Goal: Information Seeking & Learning: Learn about a topic

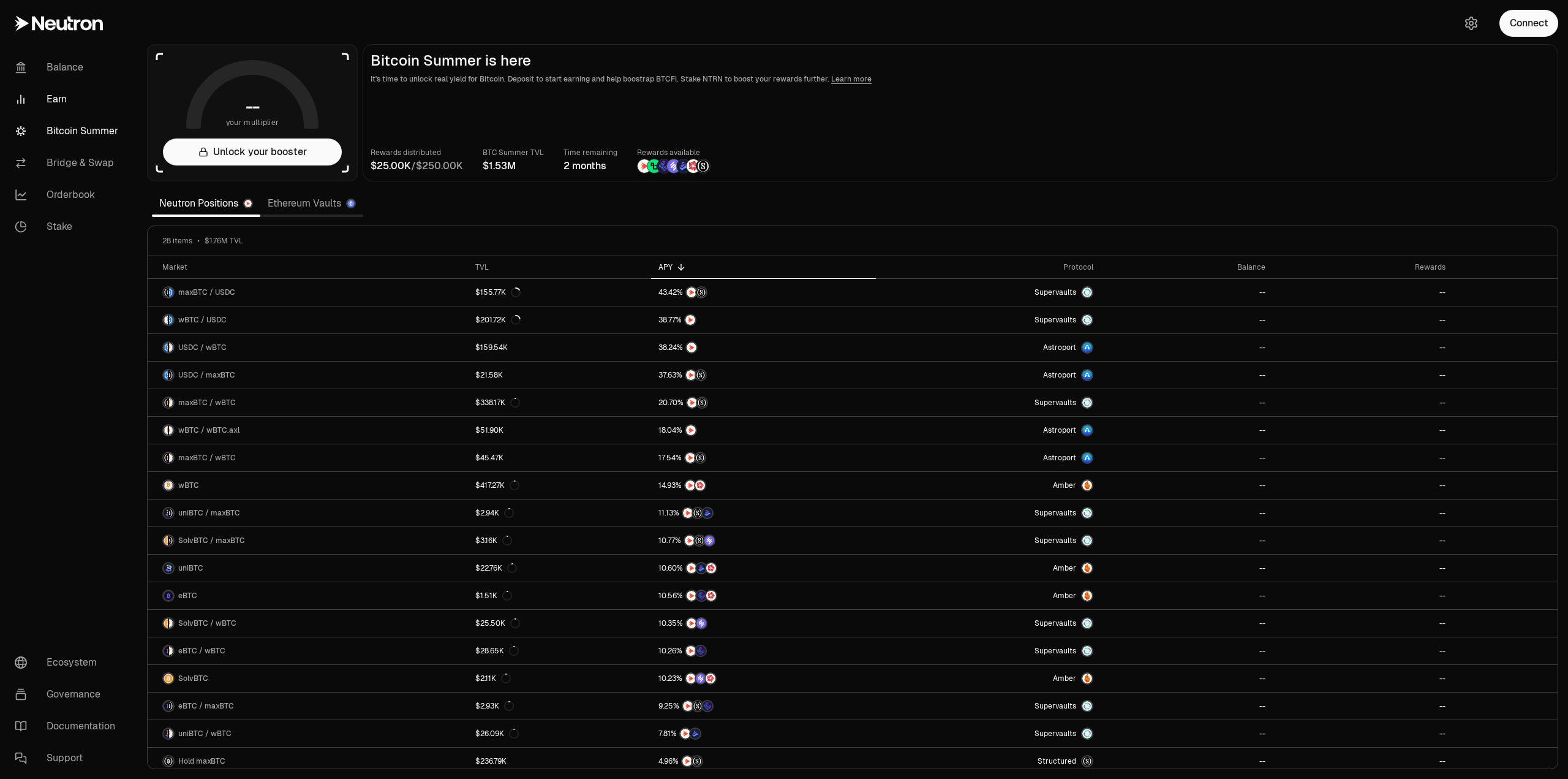
click at [58, 100] on link "Earn" at bounding box center [68, 99] width 127 height 32
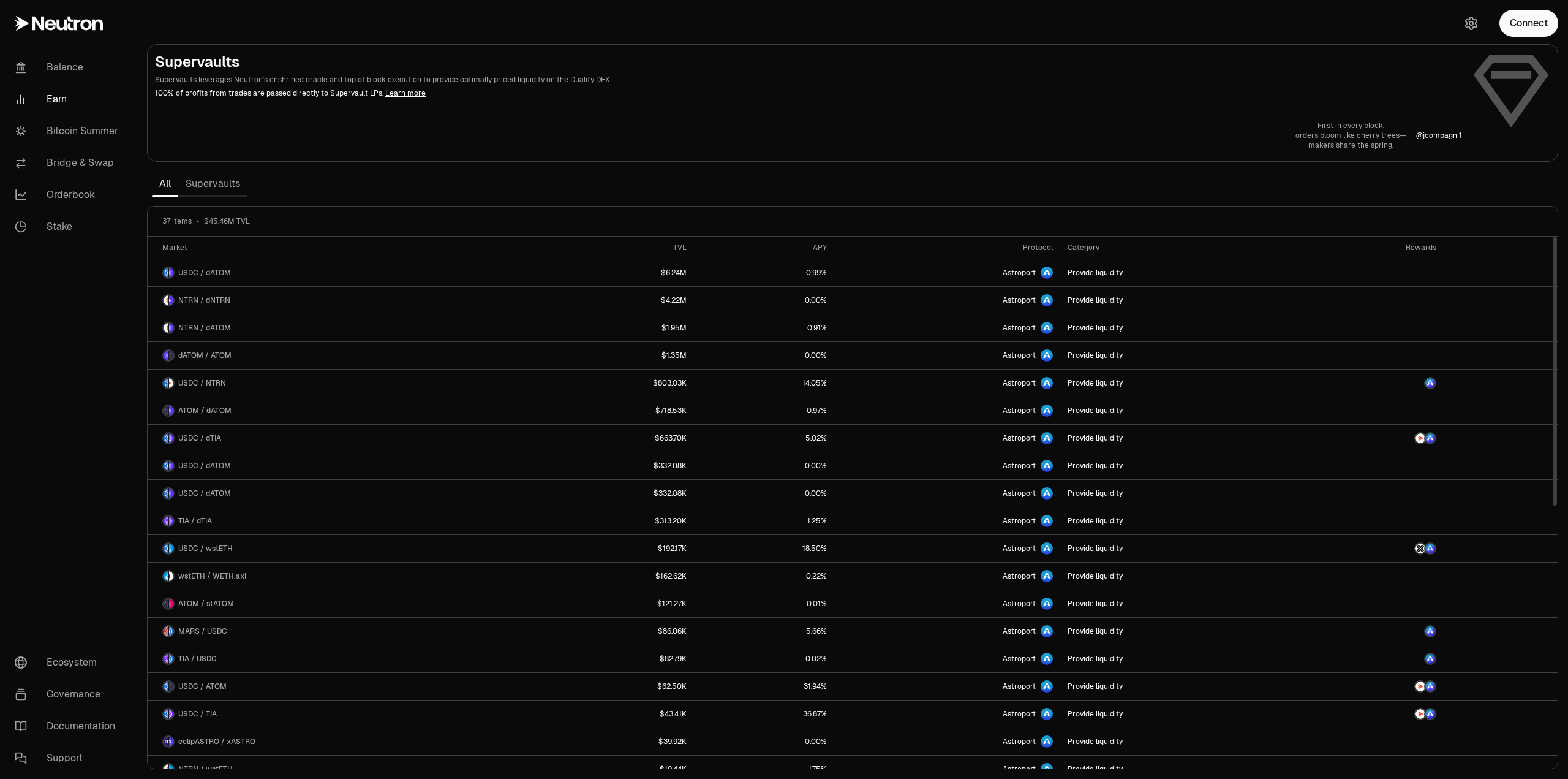
click at [200, 182] on link "Supervaults" at bounding box center [213, 184] width 69 height 25
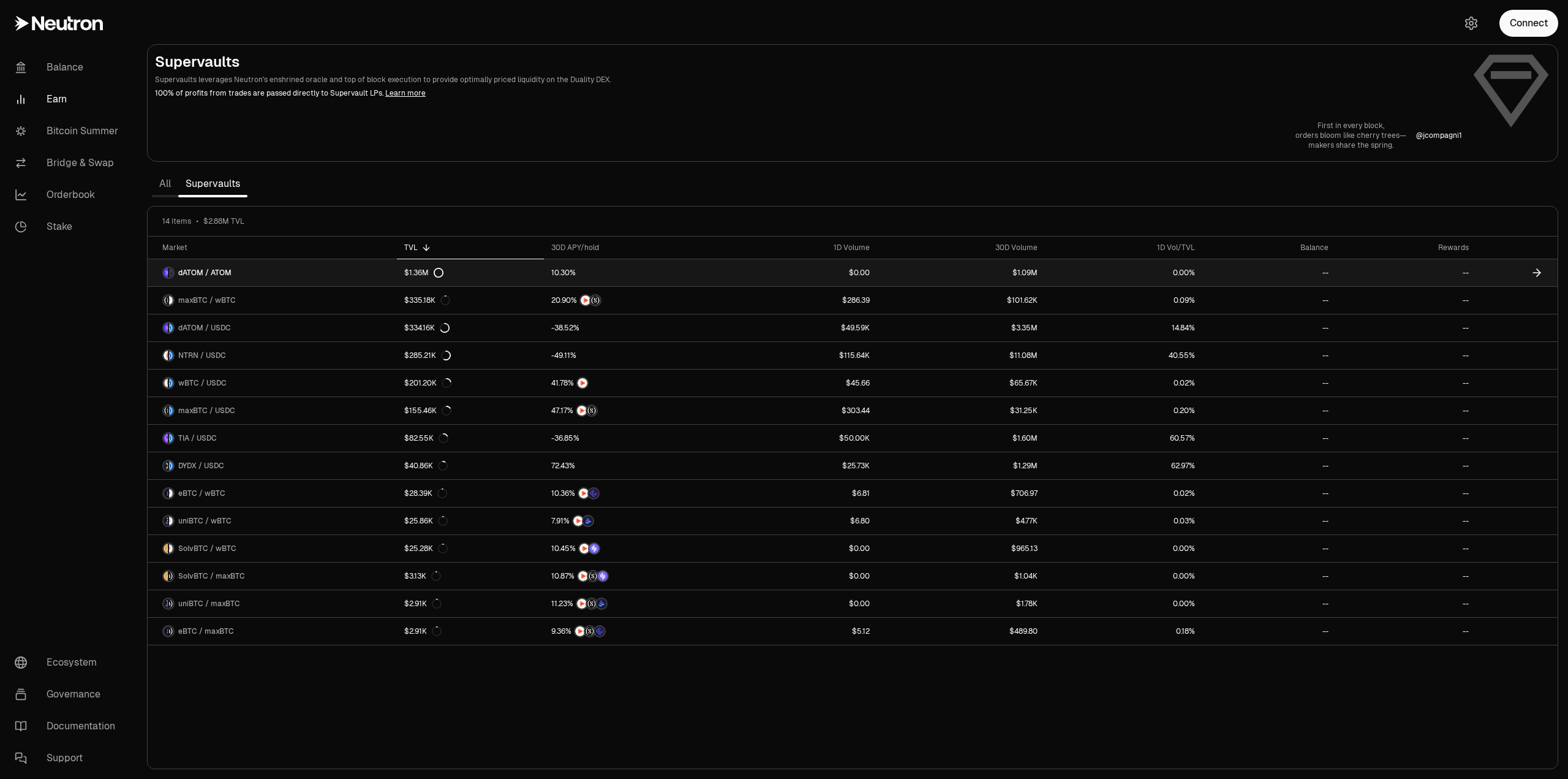
click at [198, 272] on span "dATOM / ATOM" at bounding box center [204, 273] width 53 height 10
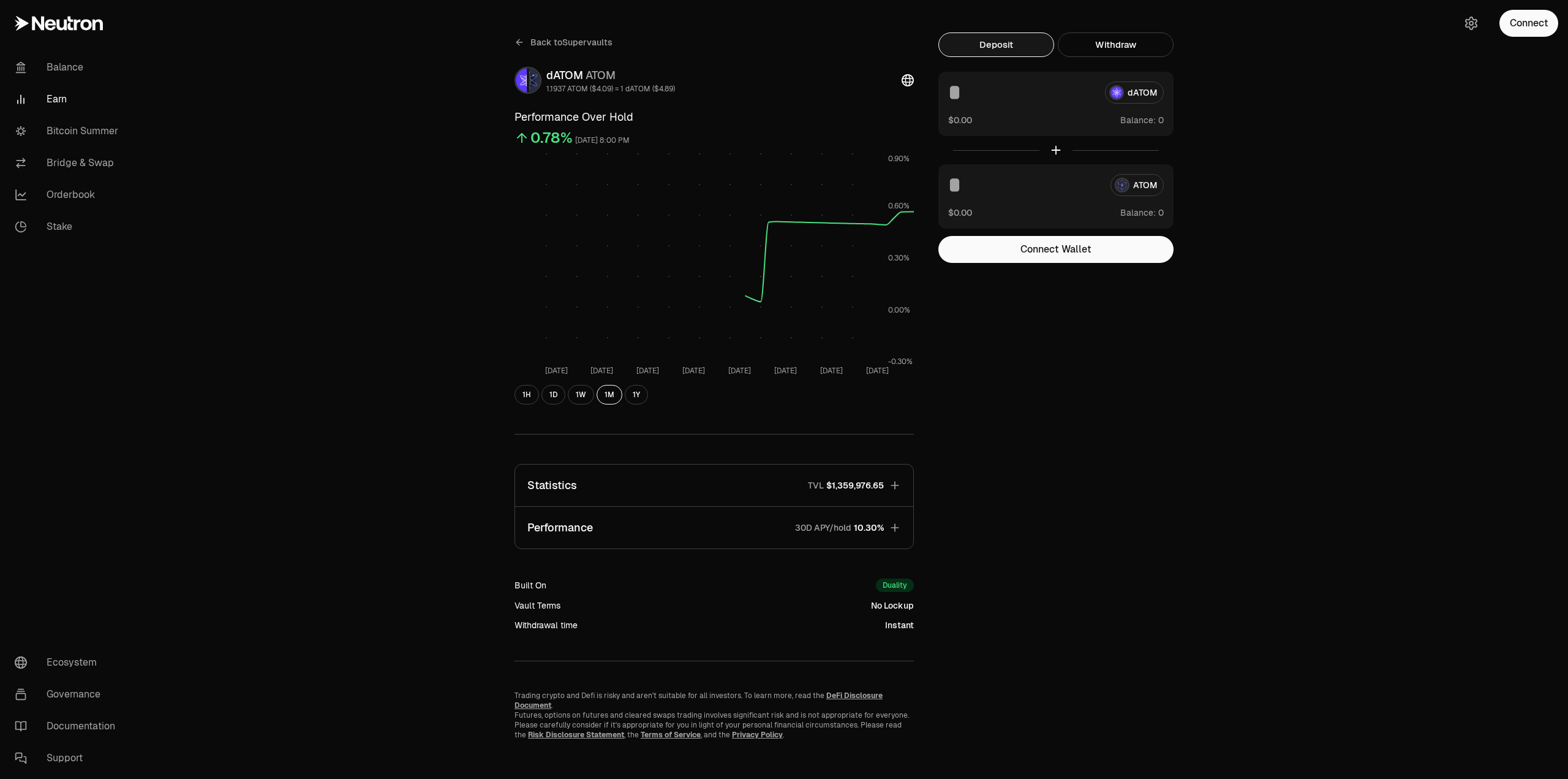
scroll to position [16, 0]
click at [895, 486] on icon "button" at bounding box center [894, 485] width 8 height 8
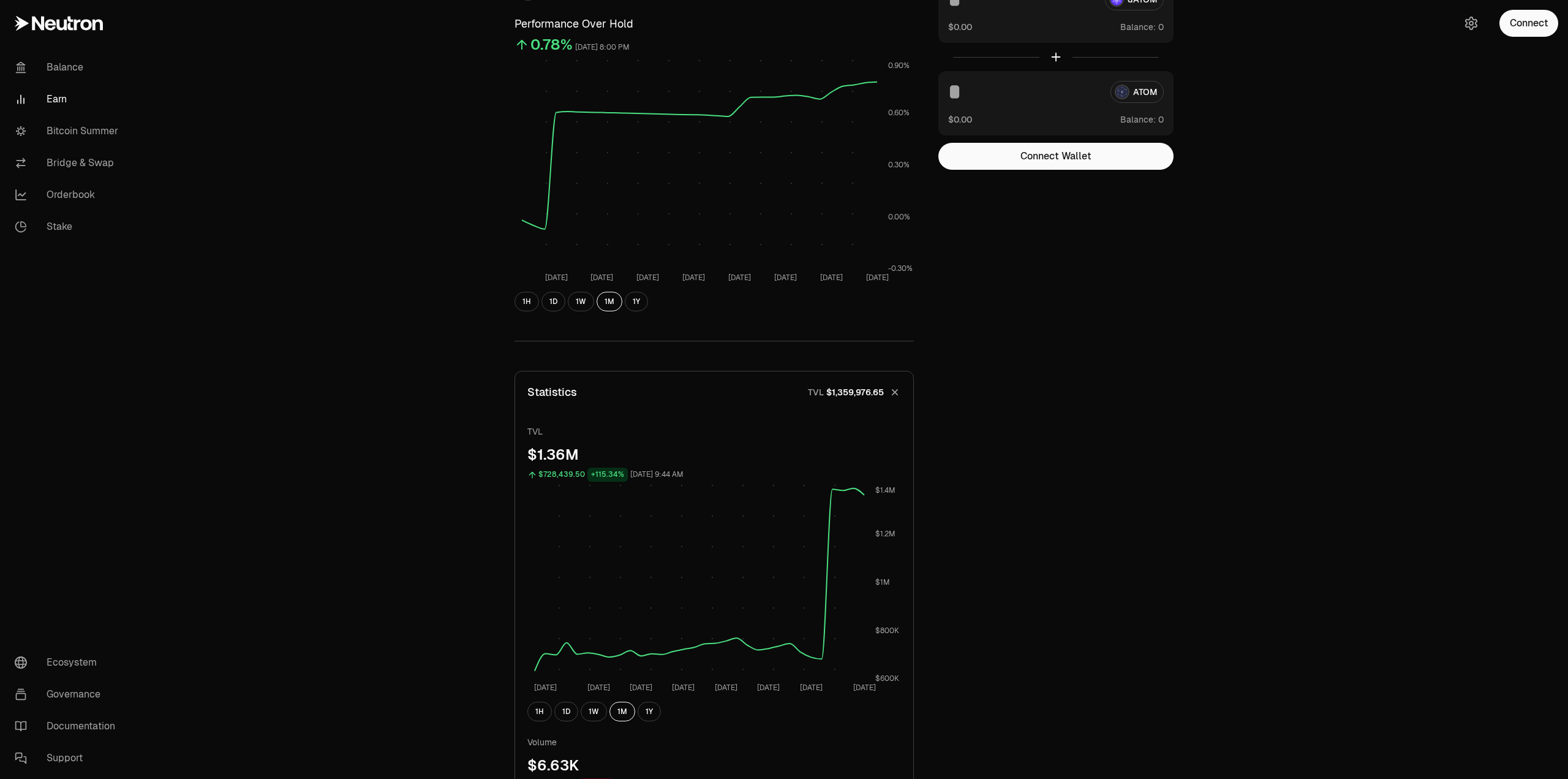
scroll to position [0, 0]
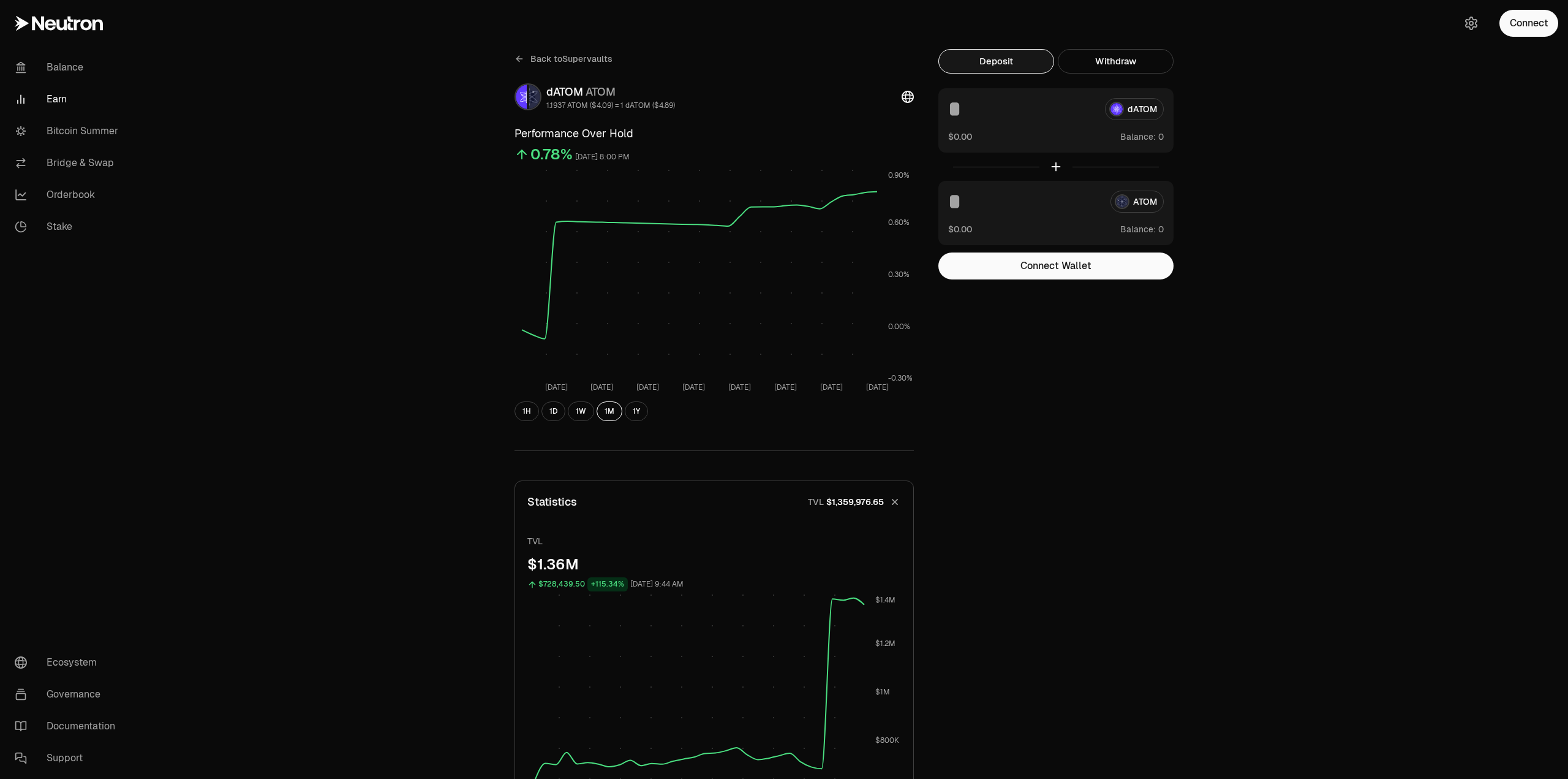
click at [519, 55] on icon at bounding box center [519, 59] width 10 height 10
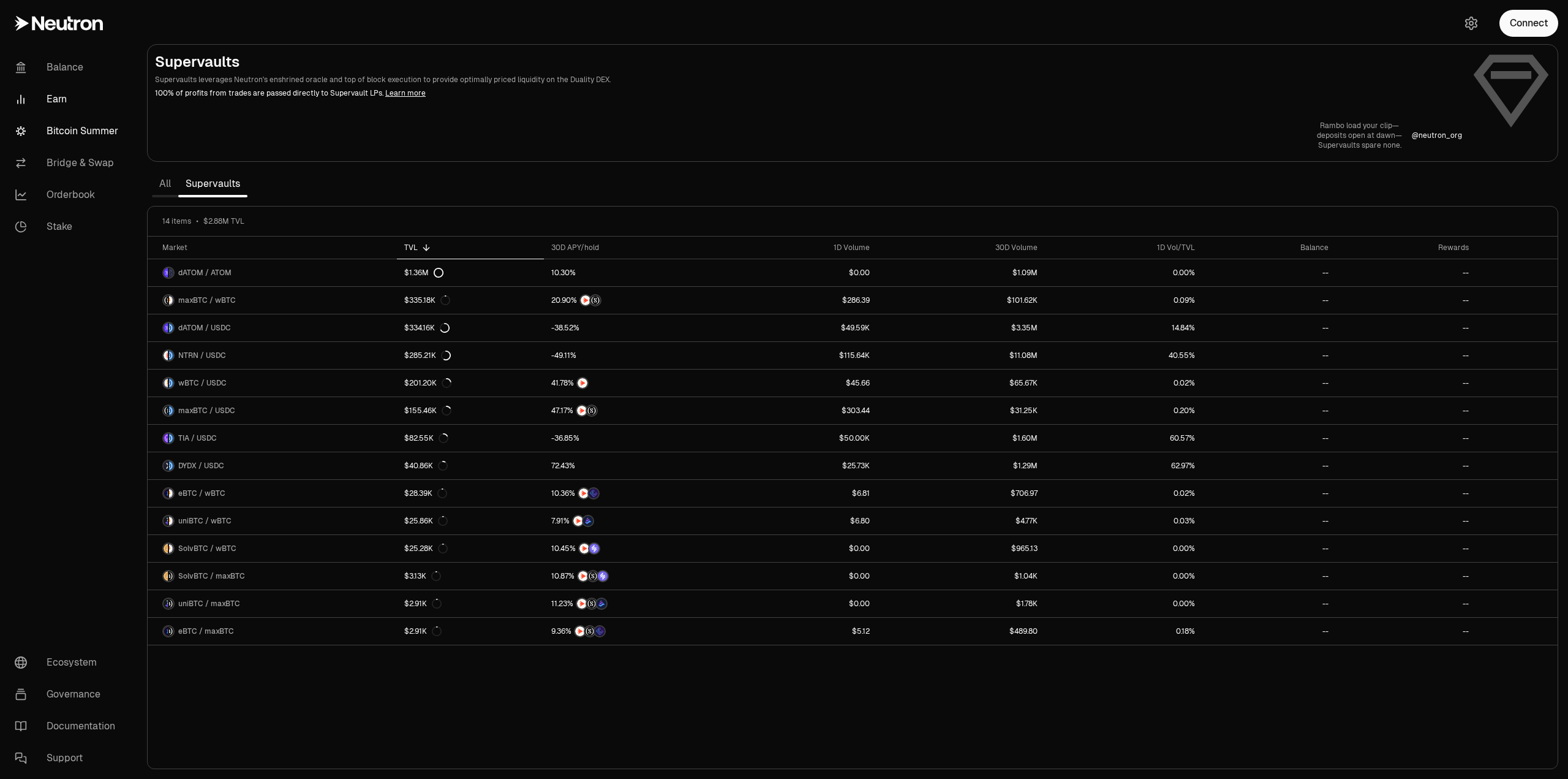
click at [87, 130] on link "Bitcoin Summer" at bounding box center [68, 130] width 127 height 32
